Goal: Task Accomplishment & Management: Use online tool/utility

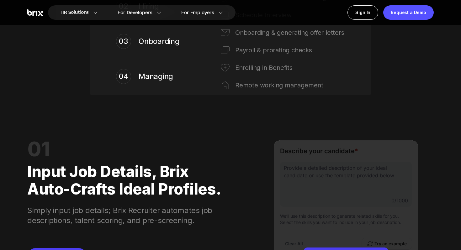
scroll to position [351, 0]
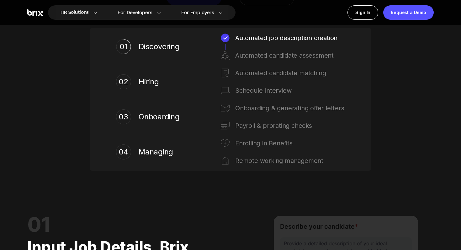
click at [142, 75] on div "02 Hiring" at bounding box center [149, 82] width 66 height 28
click at [152, 82] on span "Hiring" at bounding box center [161, 82] width 44 height 10
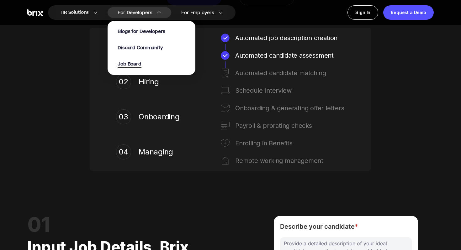
click at [137, 63] on span "Job Board" at bounding box center [130, 64] width 24 height 7
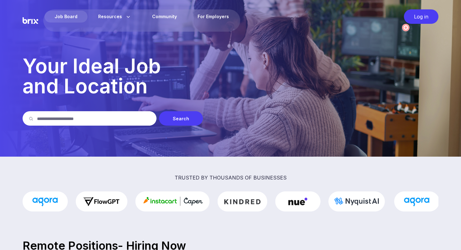
click at [101, 115] on input "text" at bounding box center [93, 118] width 113 height 14
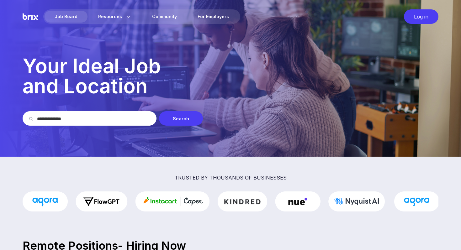
type input "**********"
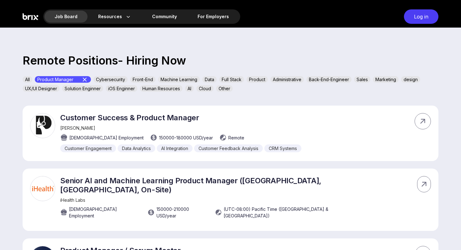
scroll to position [188, 0]
